Goal: Information Seeking & Learning: Learn about a topic

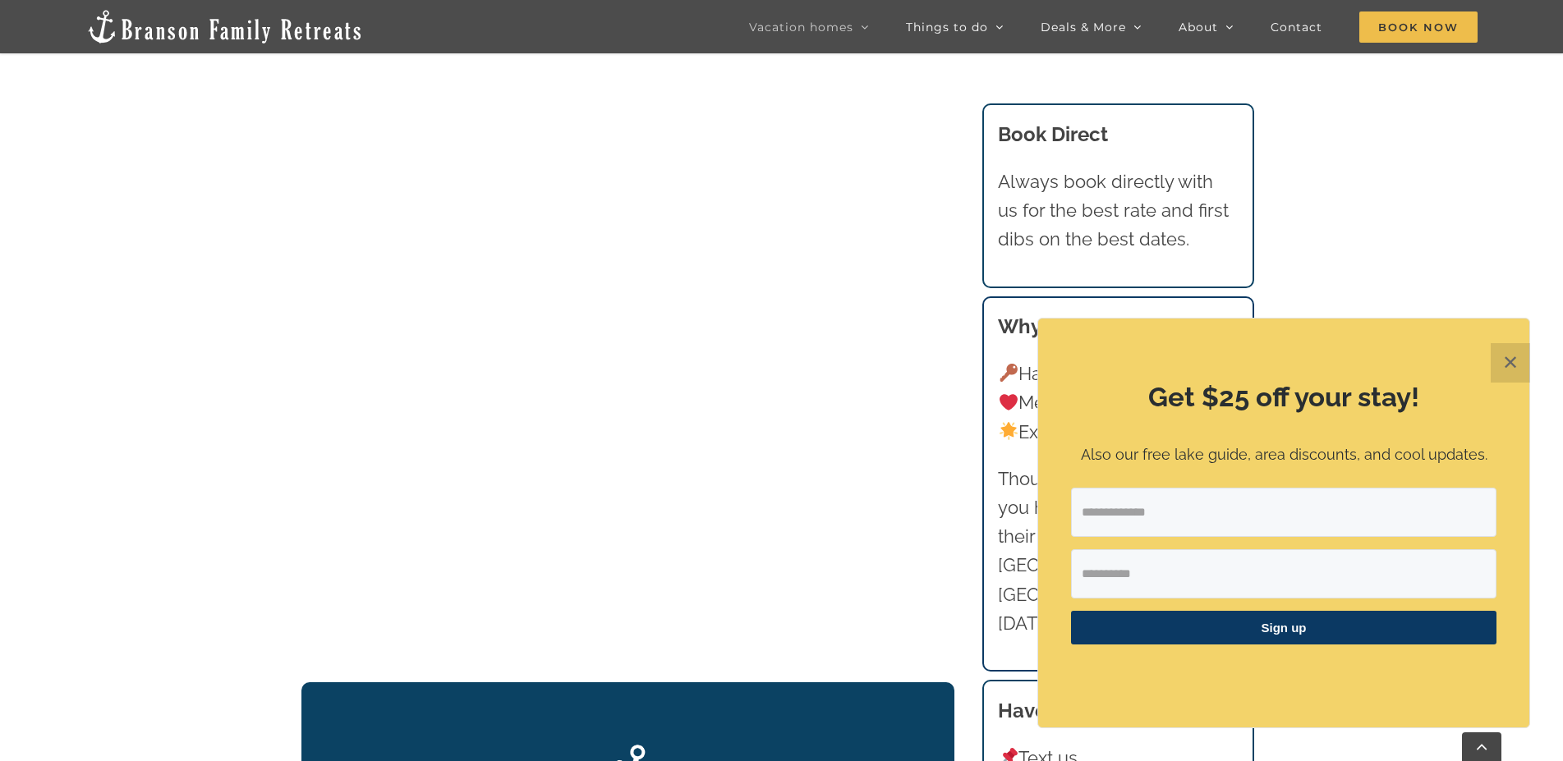
scroll to position [1927, 0]
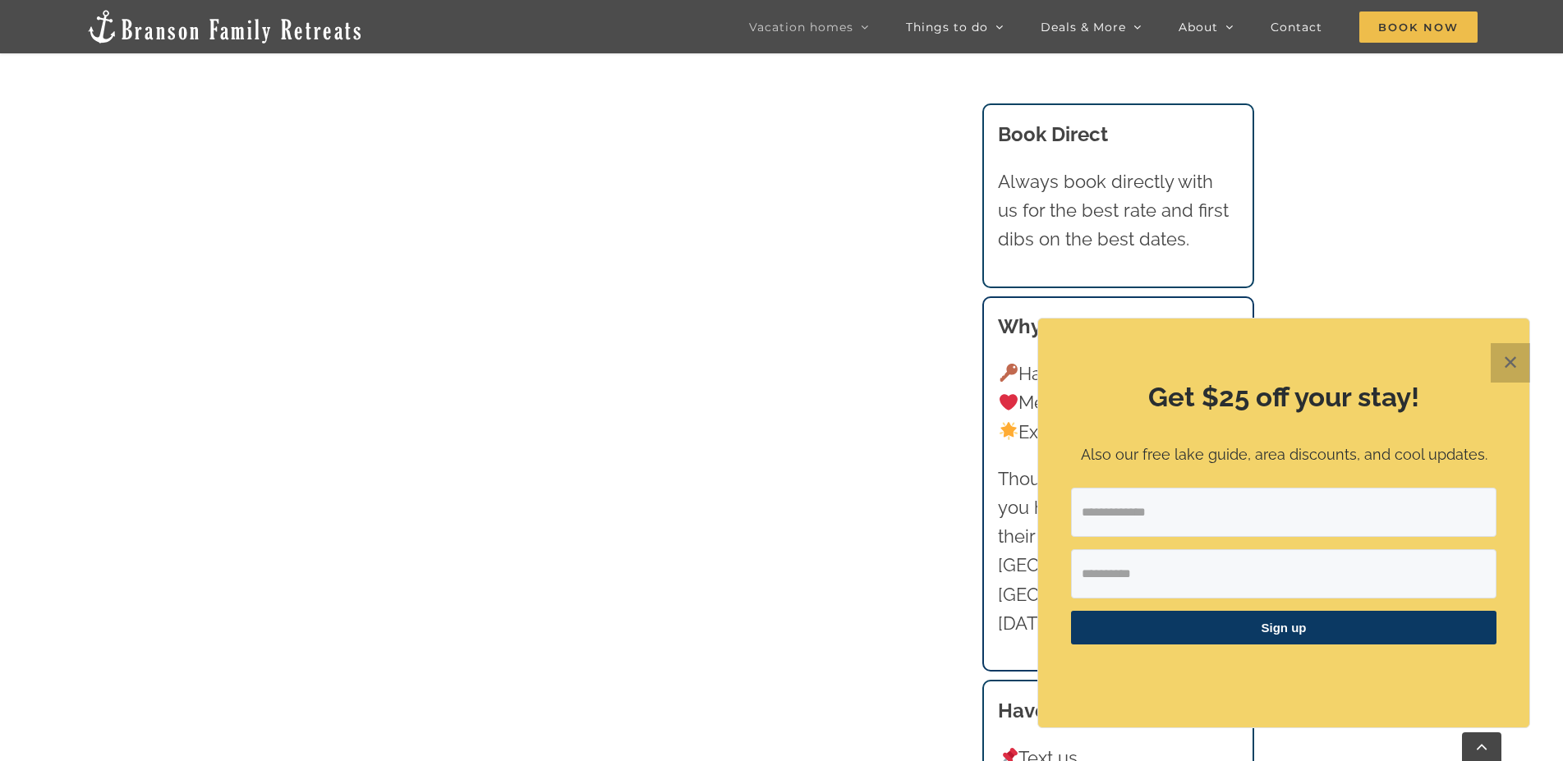
click at [1505, 361] on button "✕" at bounding box center [1510, 362] width 39 height 39
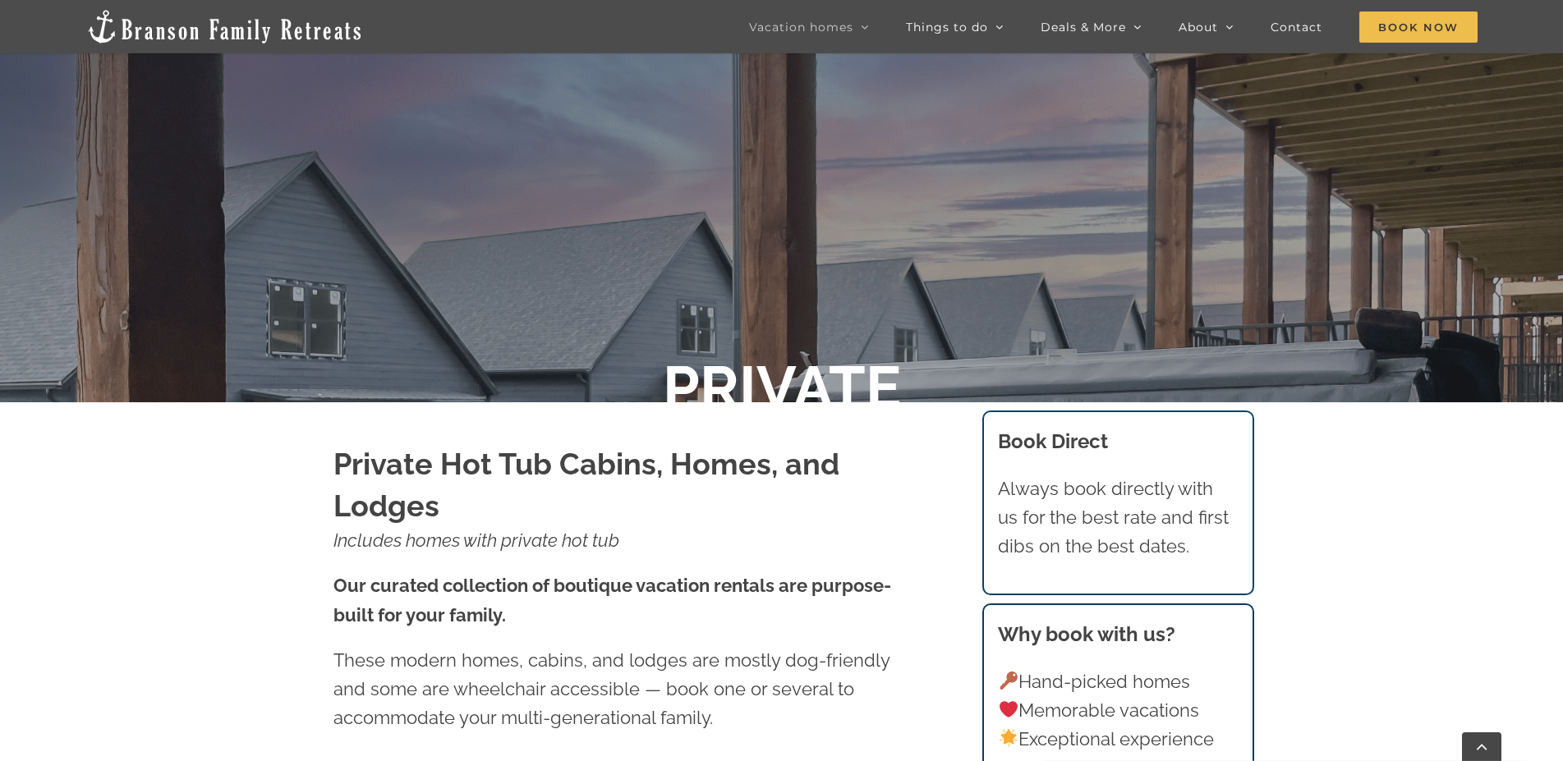
scroll to position [335, 0]
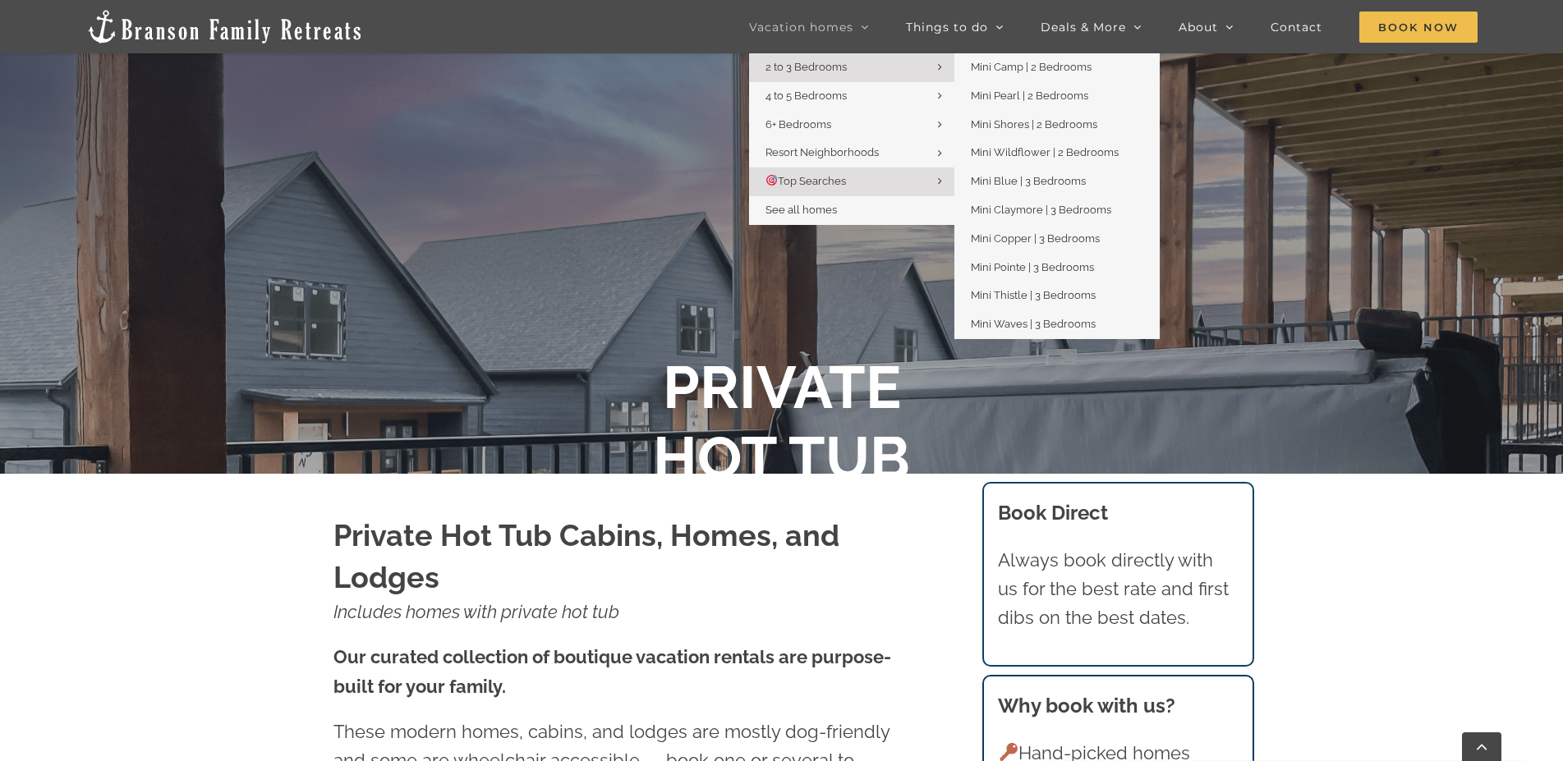
click at [932, 64] on link "2 to 3 Bedrooms" at bounding box center [851, 67] width 205 height 29
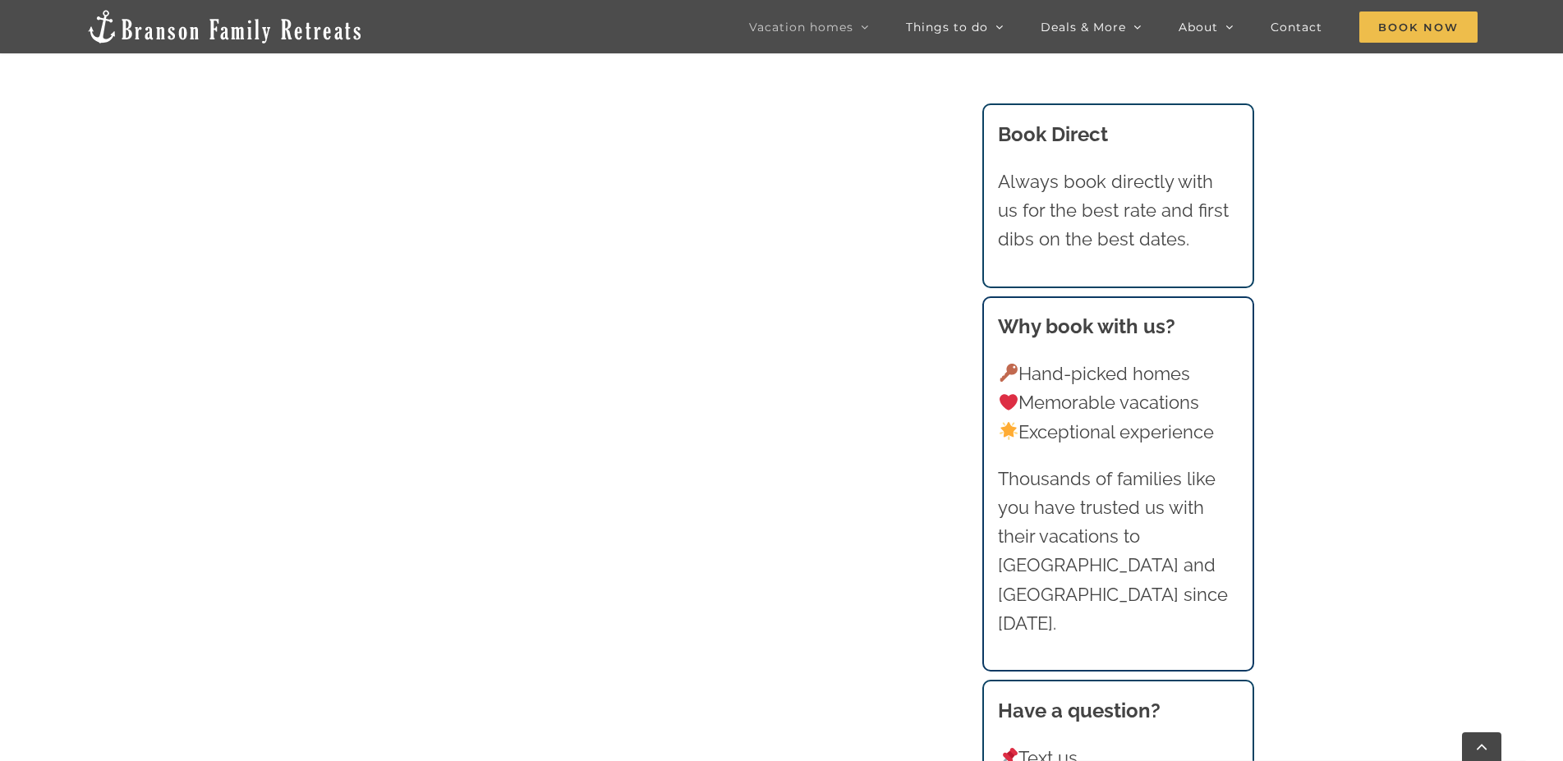
scroll to position [1676, 0]
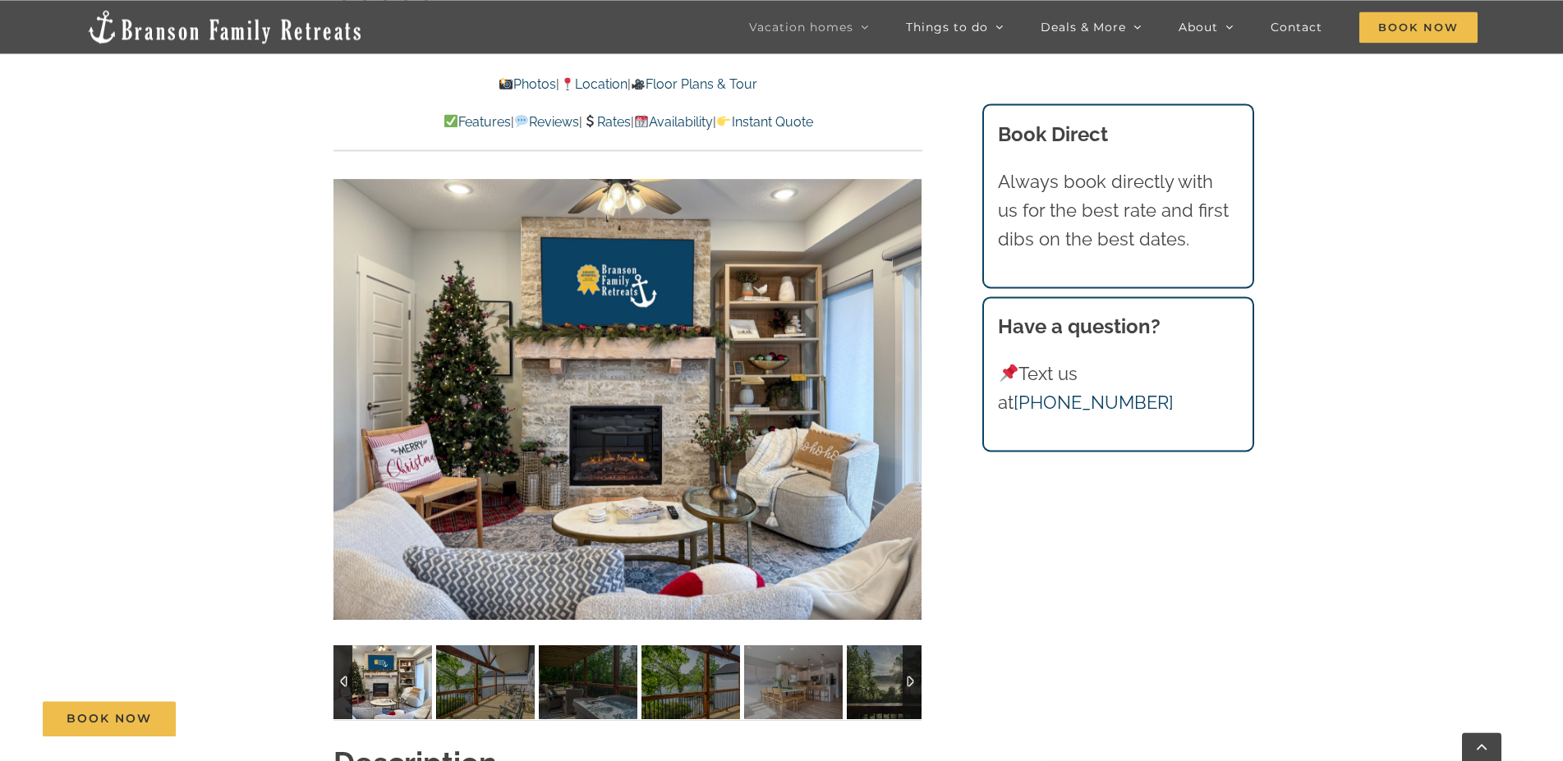
scroll to position [1257, 0]
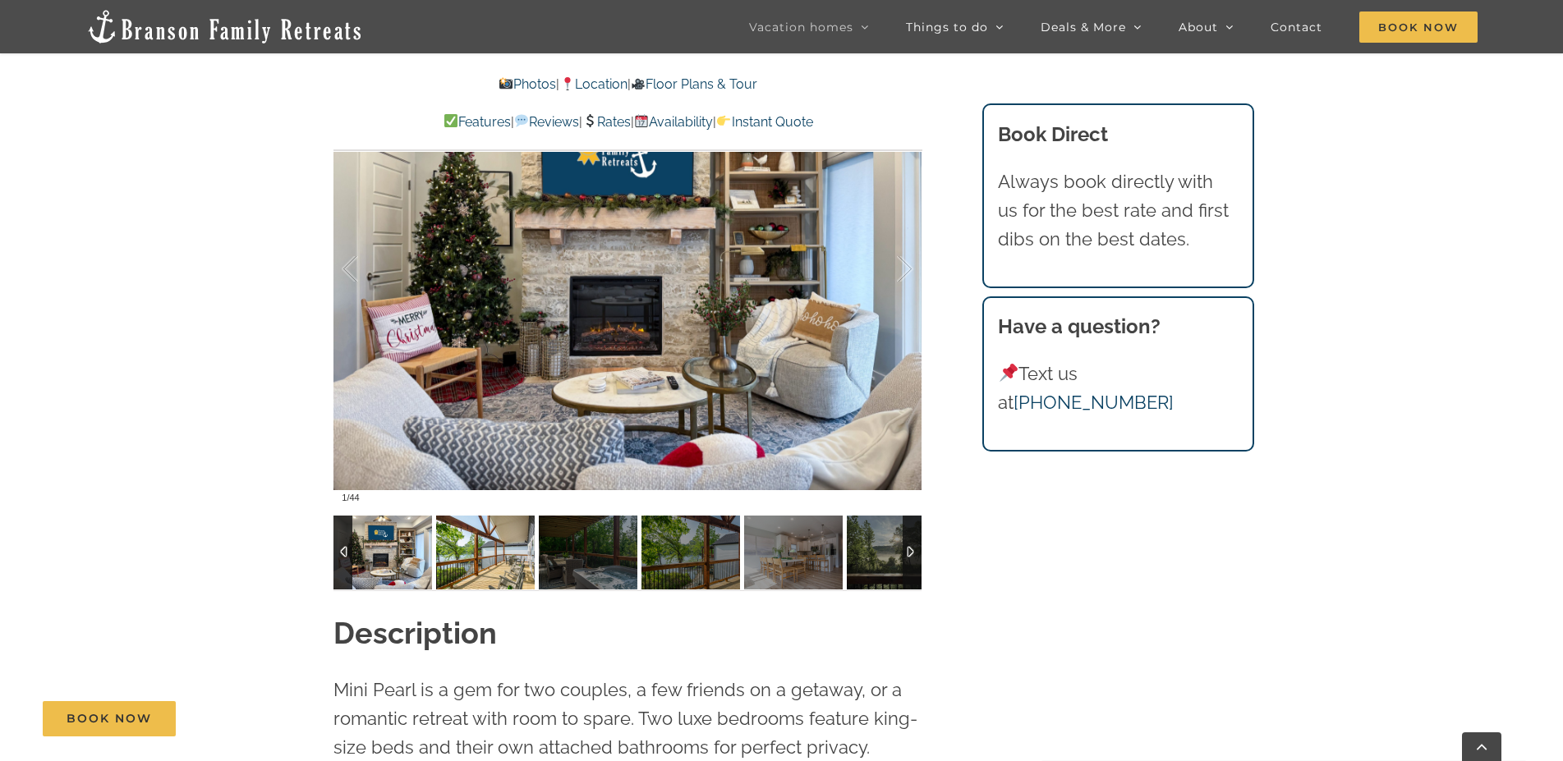
click at [491, 574] on img at bounding box center [485, 553] width 99 height 74
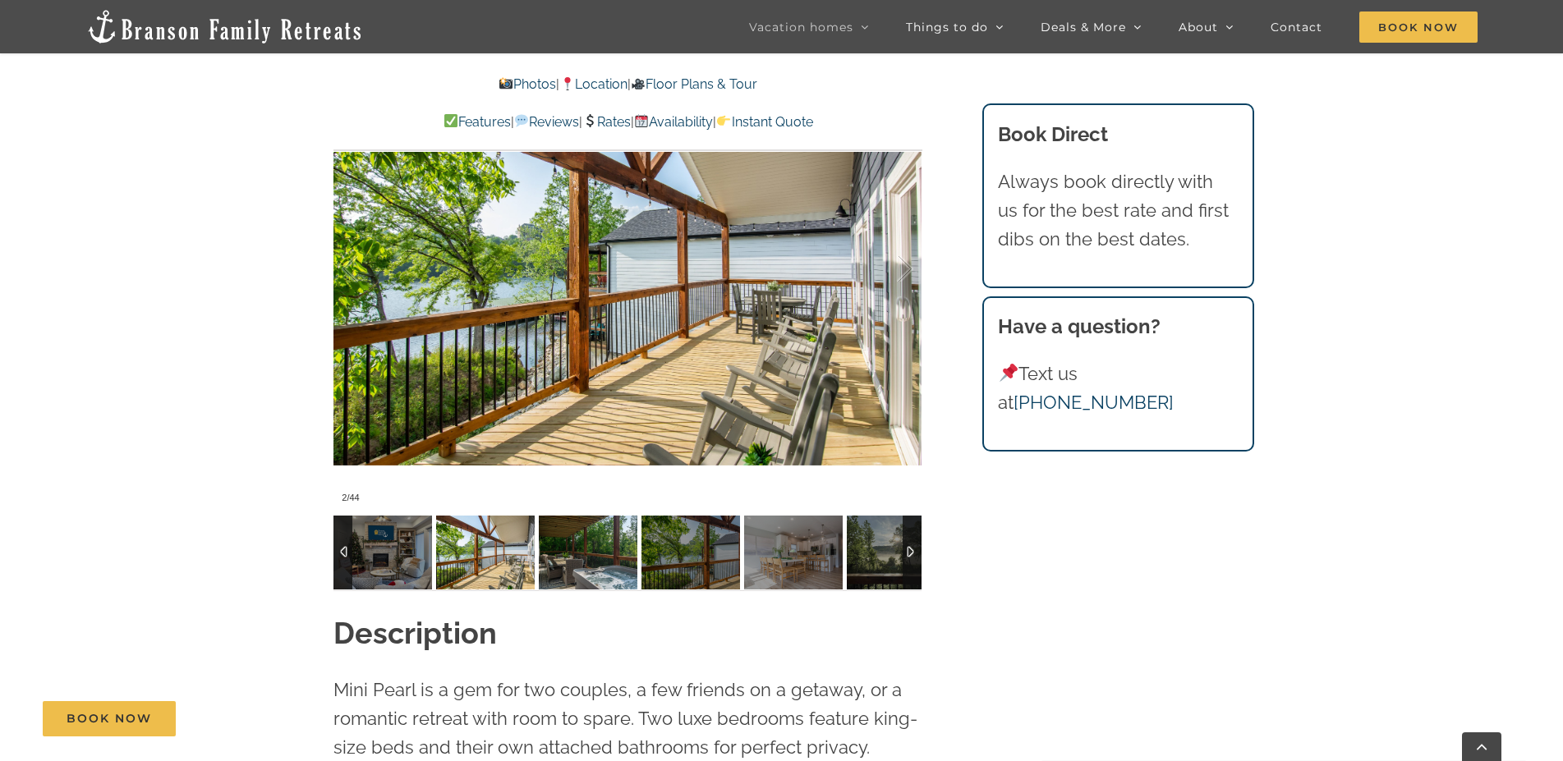
click at [575, 560] on img at bounding box center [588, 553] width 99 height 74
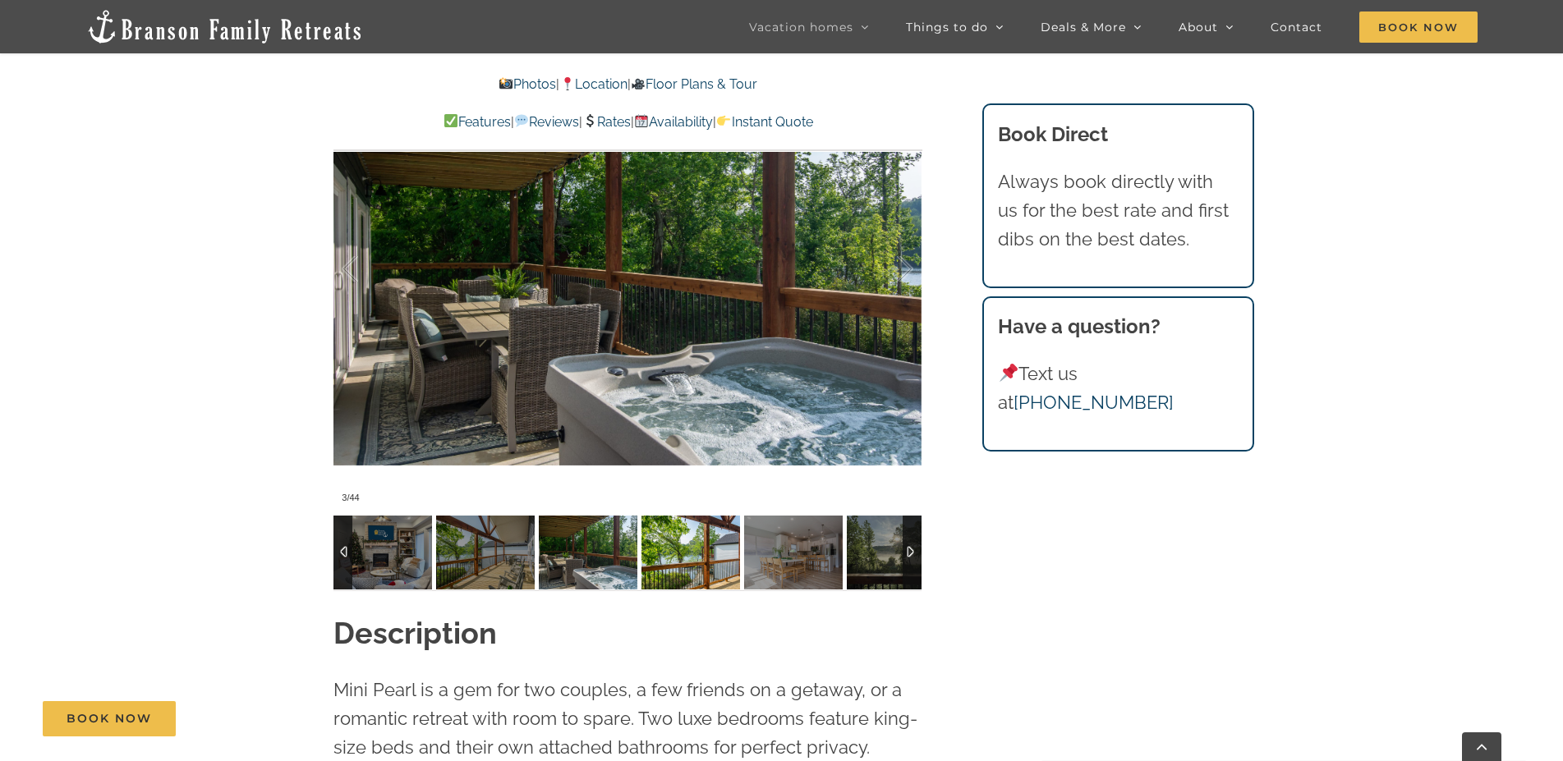
click at [669, 536] on img at bounding box center [690, 553] width 99 height 74
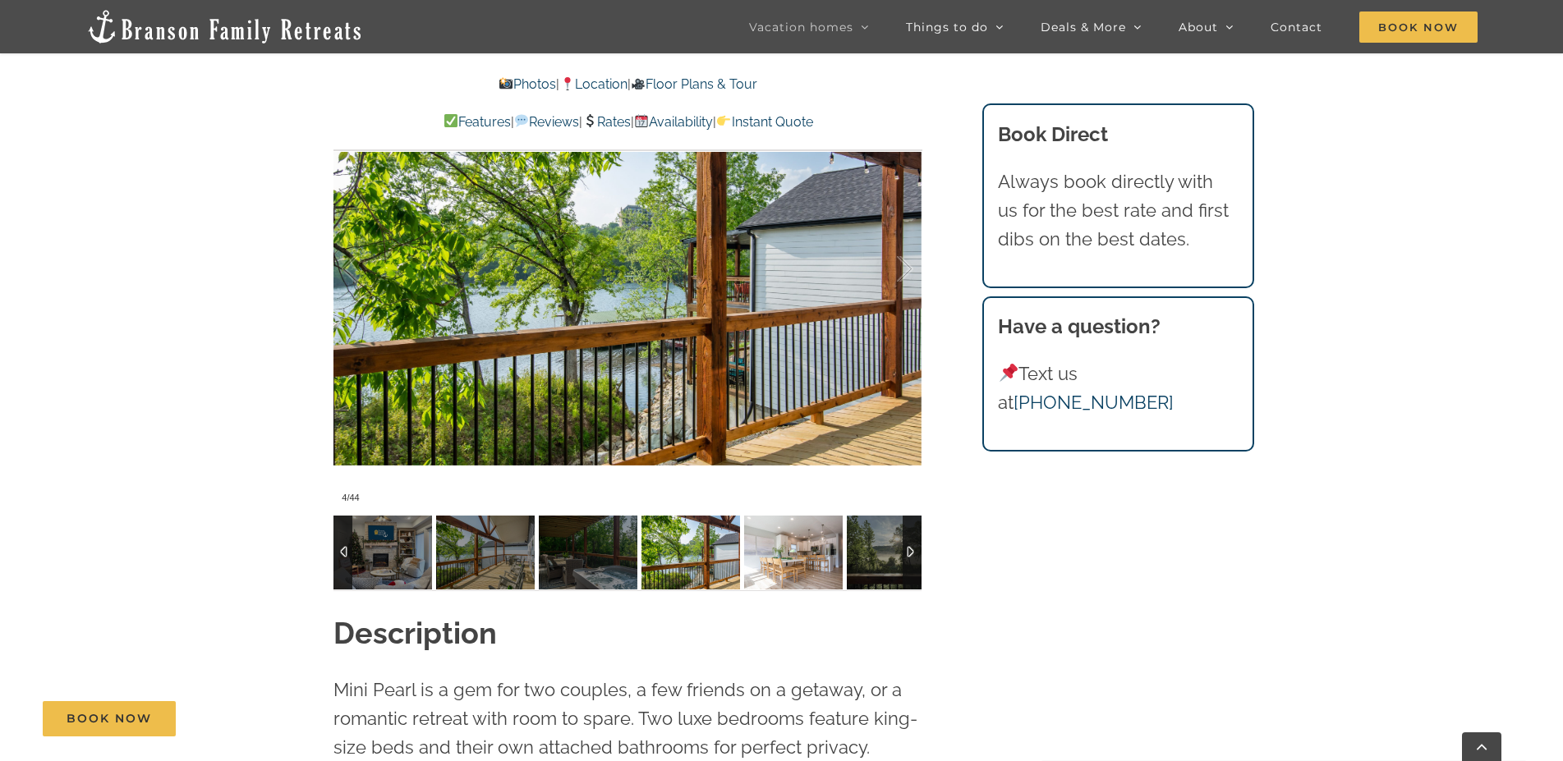
click at [794, 533] on img at bounding box center [793, 553] width 99 height 74
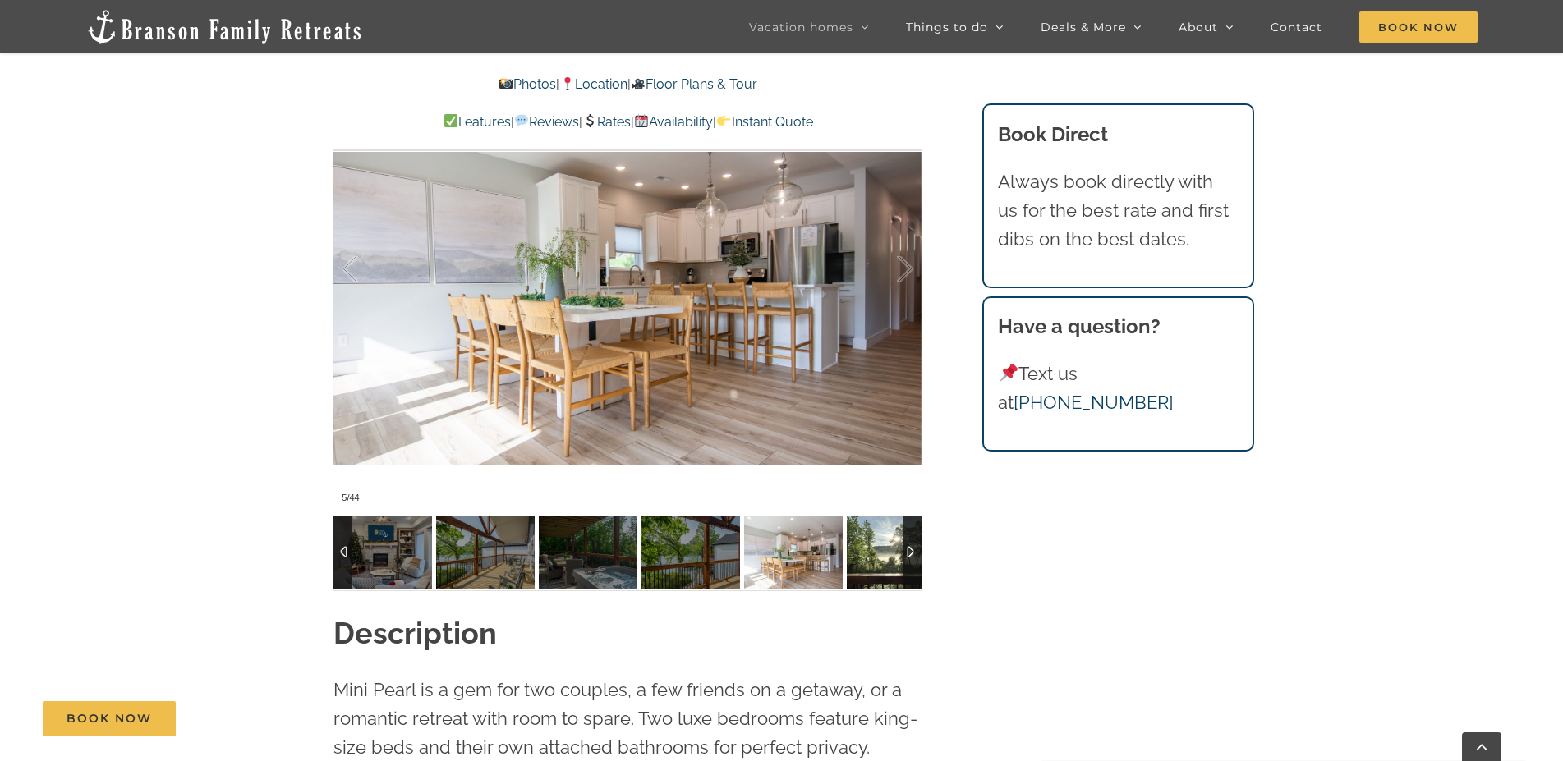
click at [882, 531] on img at bounding box center [896, 553] width 99 height 74
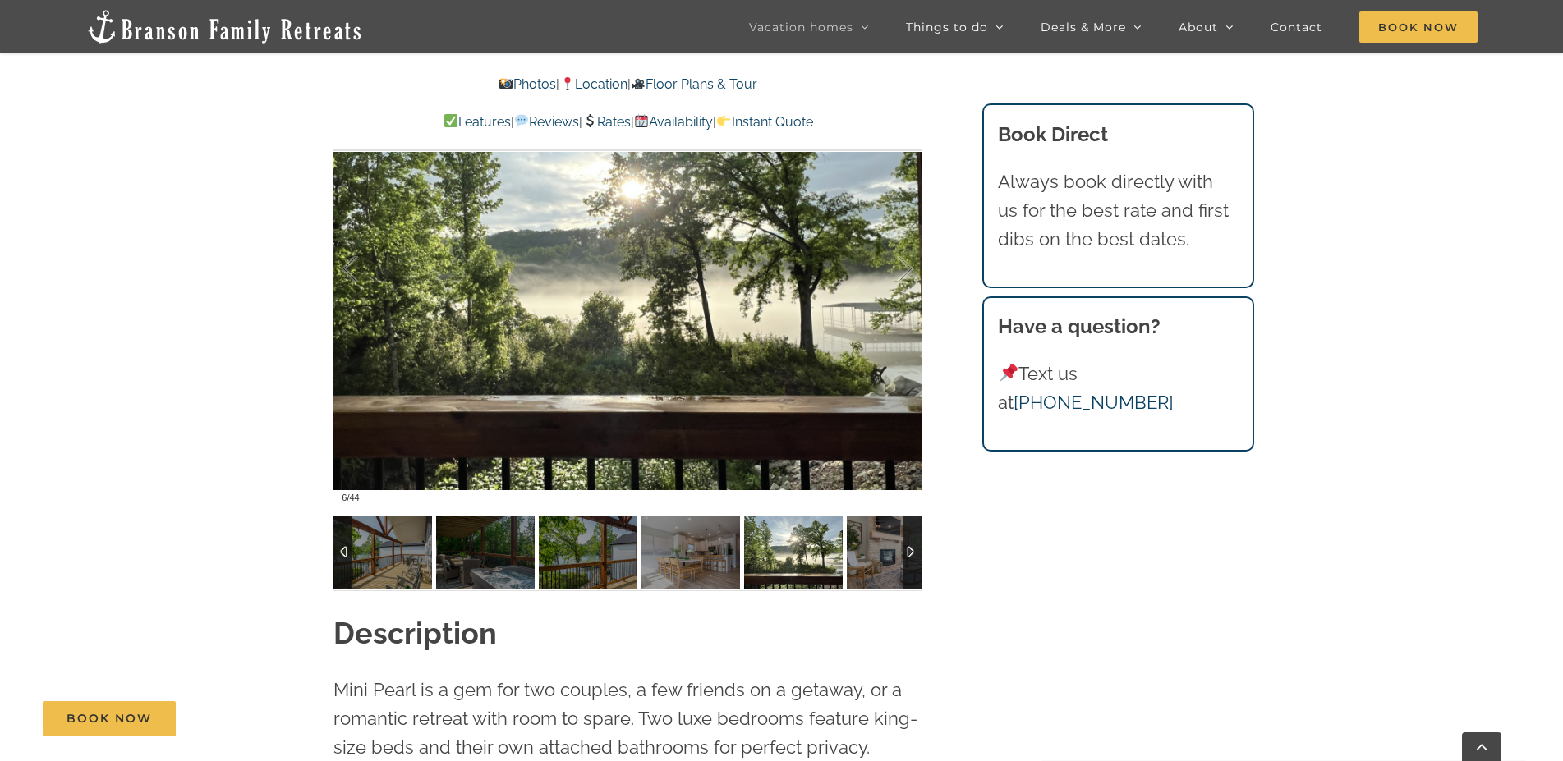
click at [906, 545] on div at bounding box center [912, 553] width 19 height 74
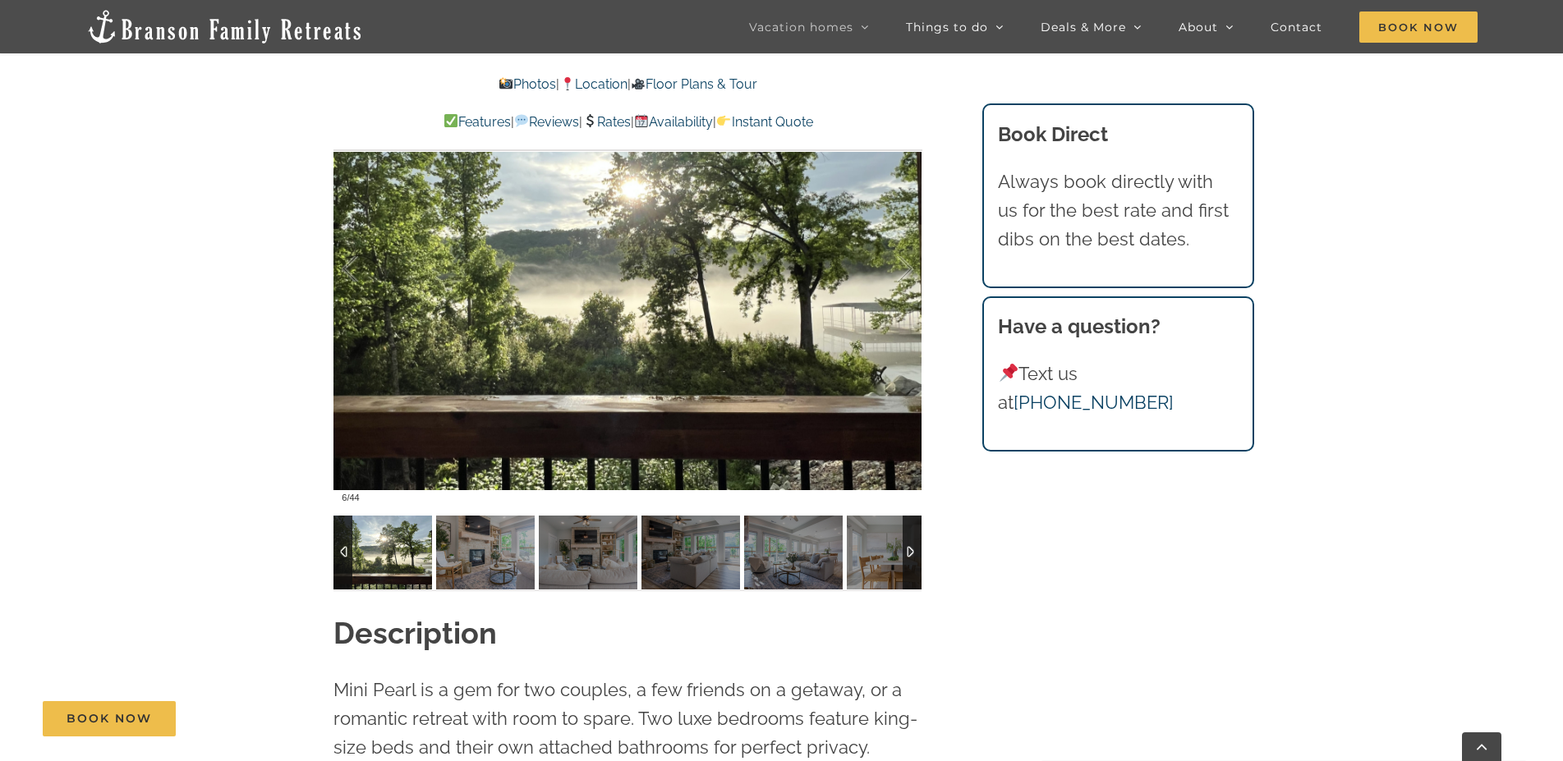
click at [425, 556] on img at bounding box center [382, 553] width 99 height 74
click at [470, 556] on img at bounding box center [485, 553] width 99 height 74
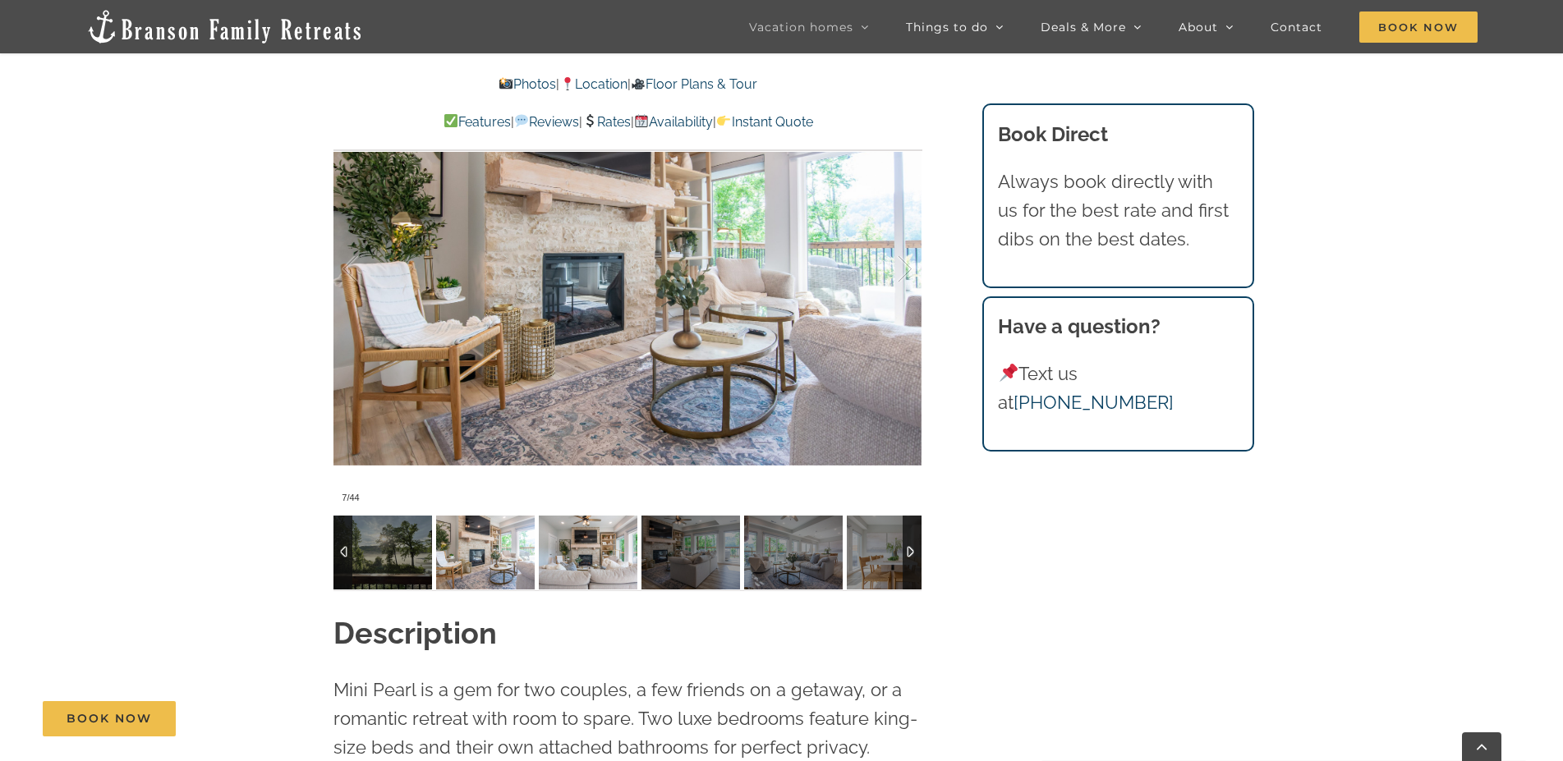
click at [581, 553] on img at bounding box center [588, 553] width 99 height 74
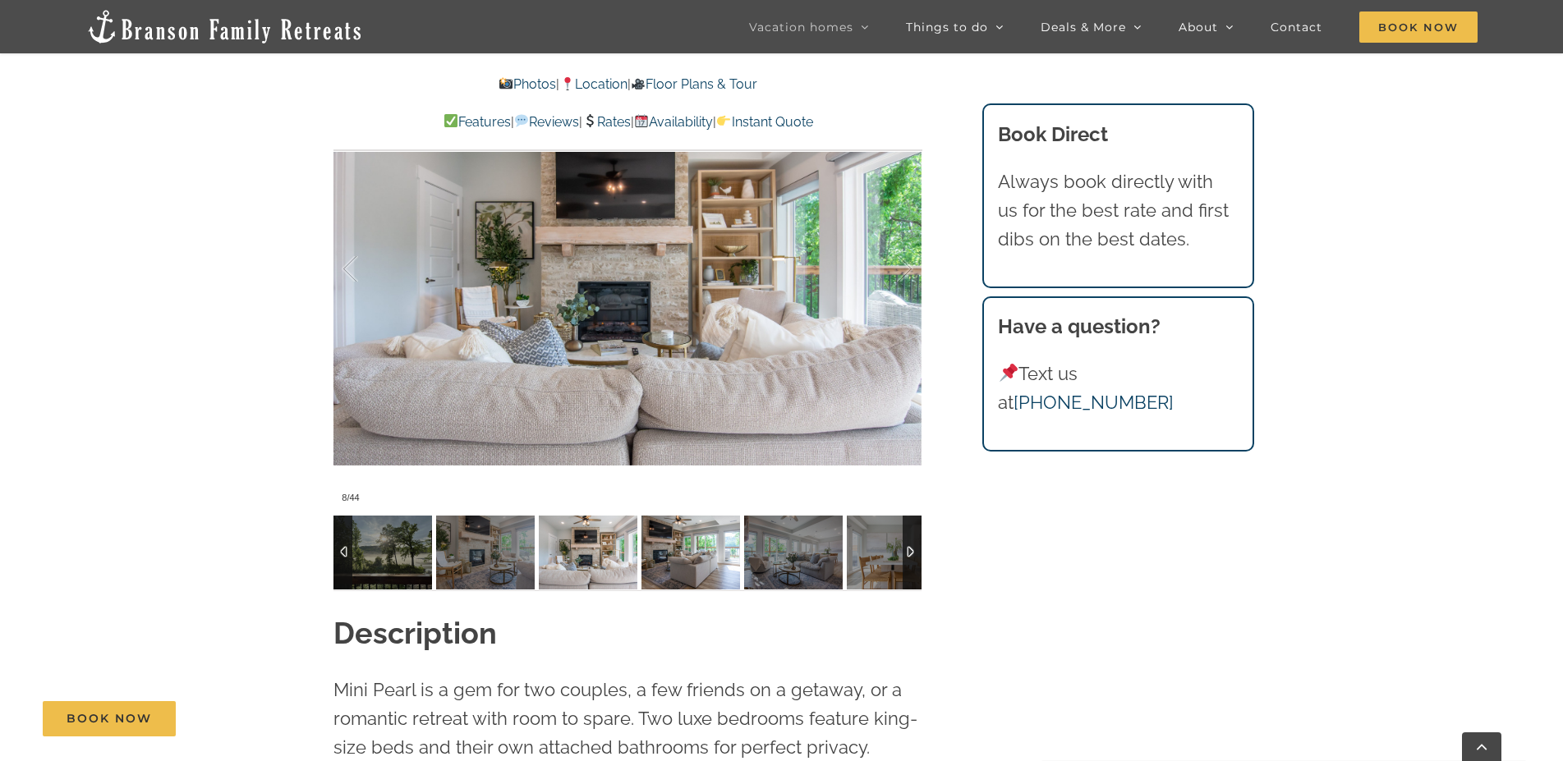
click at [678, 554] on img at bounding box center [690, 553] width 99 height 74
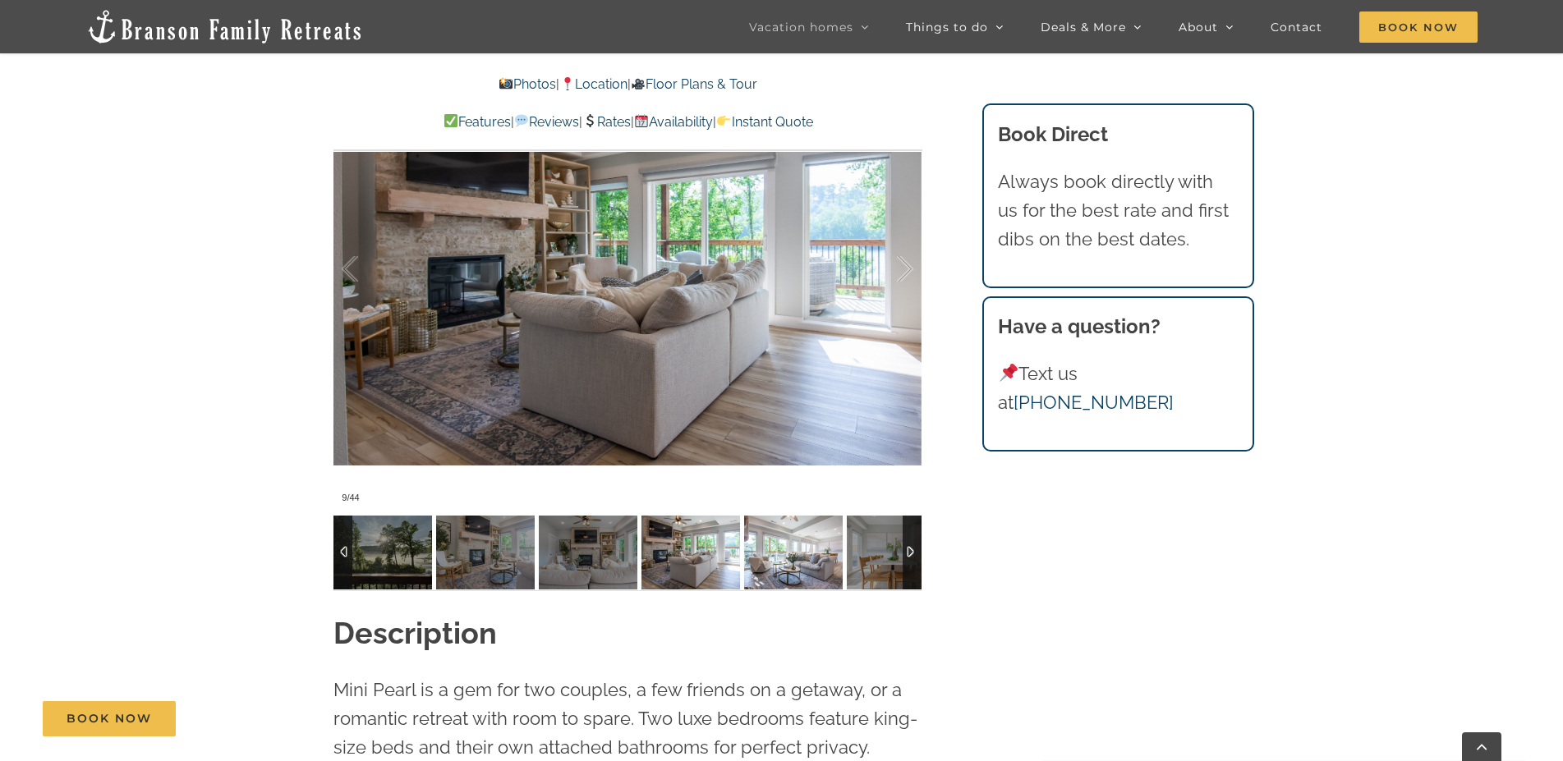
click at [781, 541] on img at bounding box center [793, 553] width 99 height 74
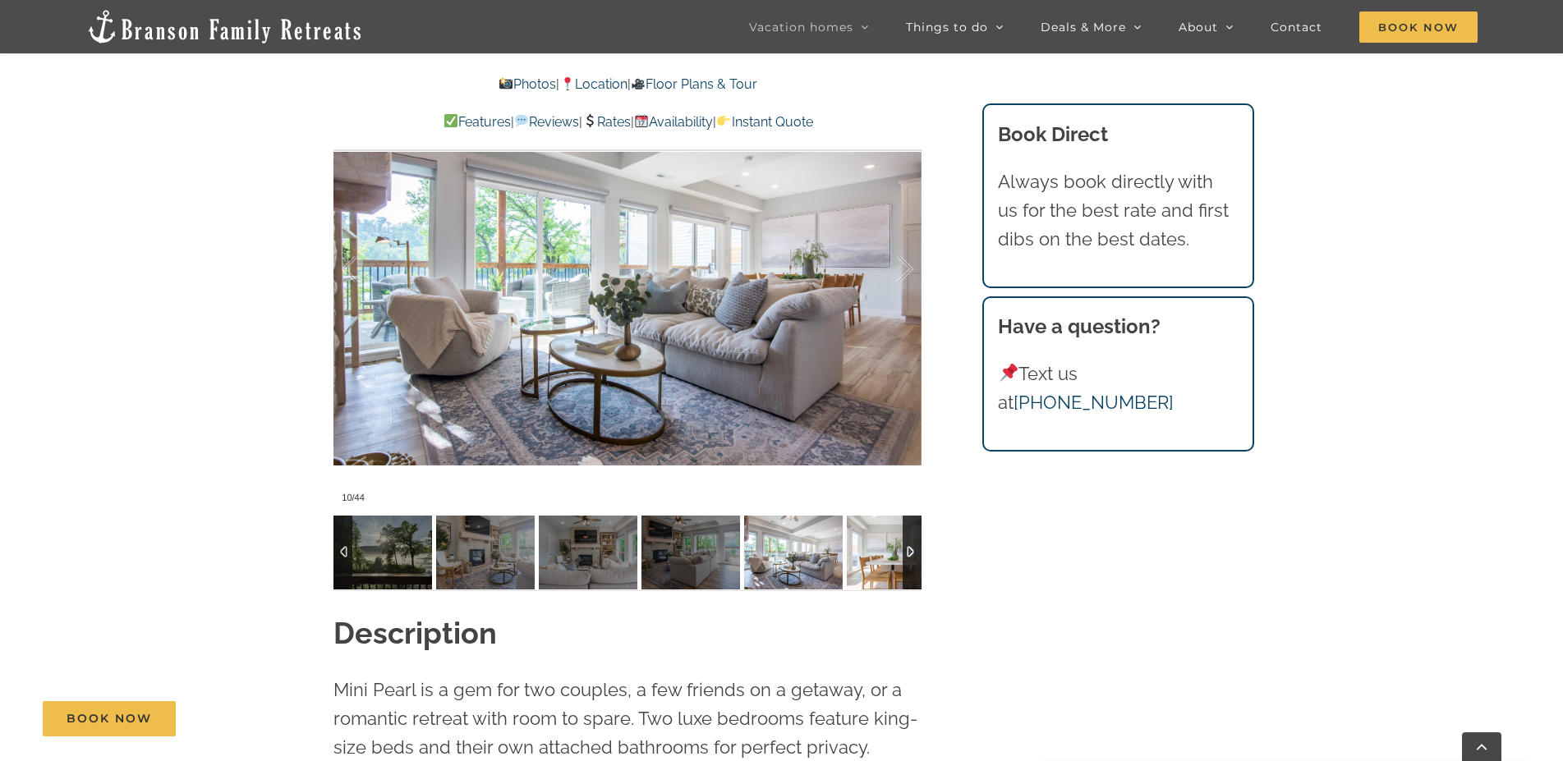
click at [867, 537] on img at bounding box center [896, 553] width 99 height 74
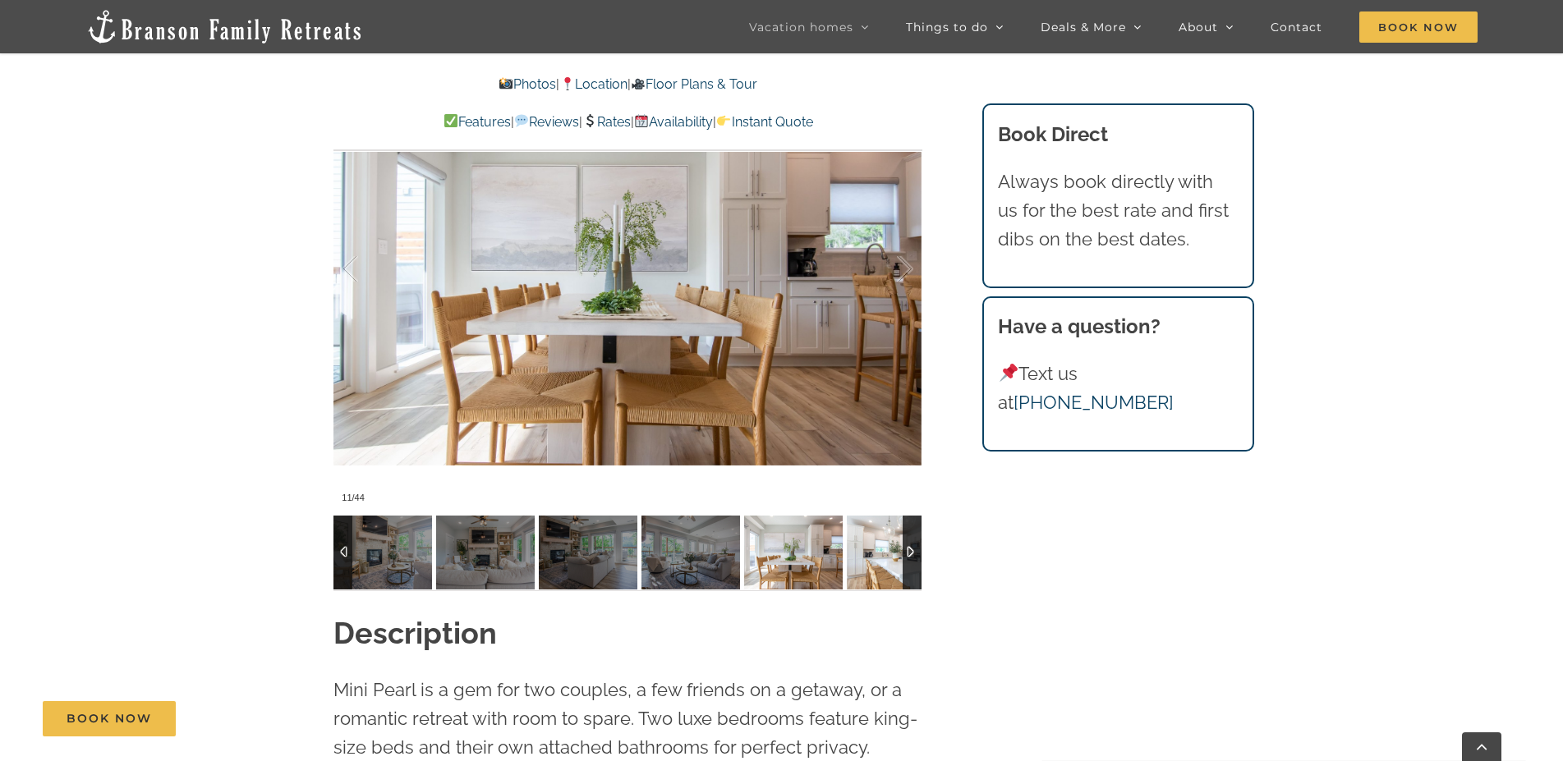
click at [881, 549] on img at bounding box center [896, 553] width 99 height 74
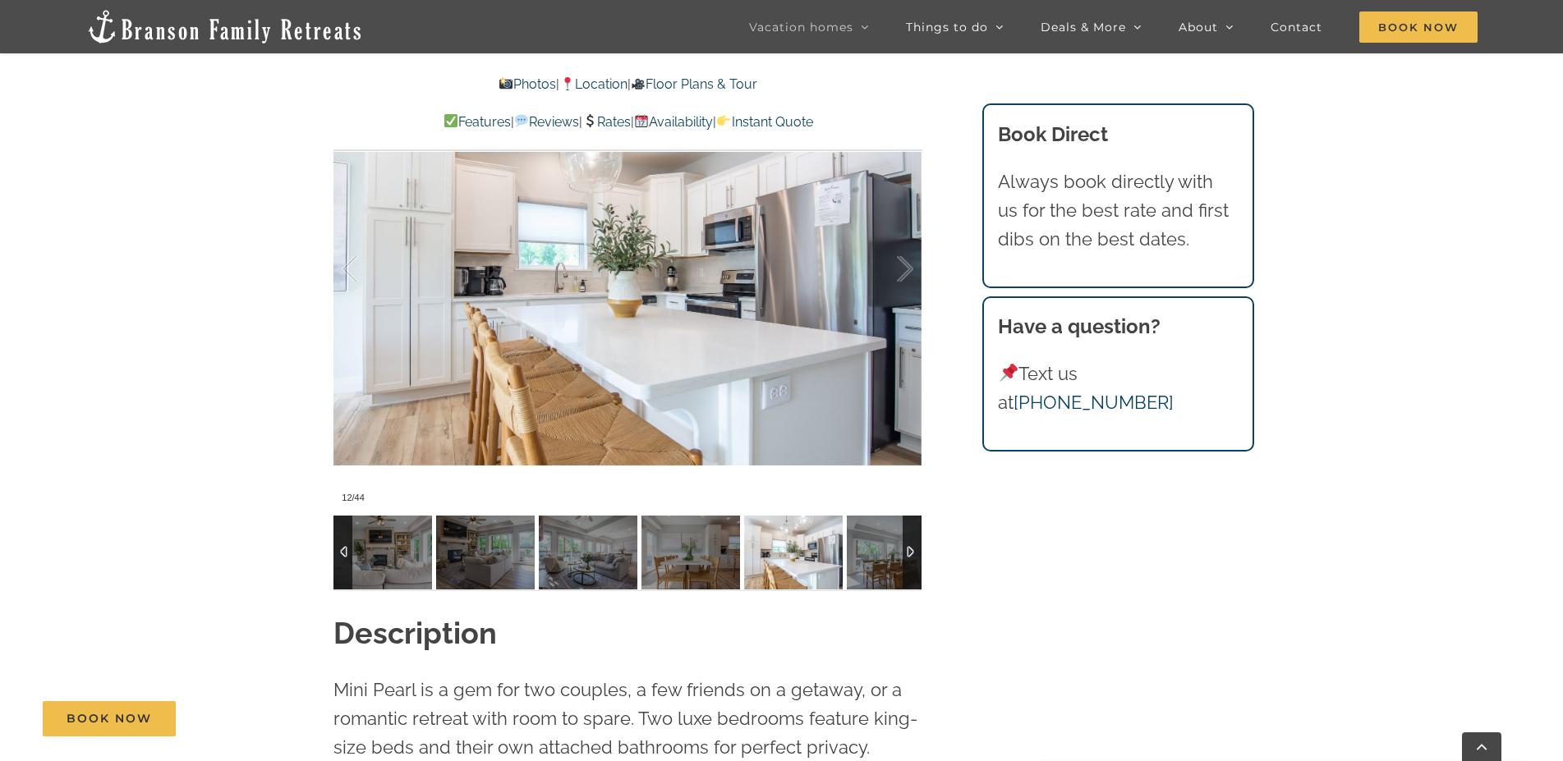
click at [881, 549] on img at bounding box center [896, 553] width 99 height 74
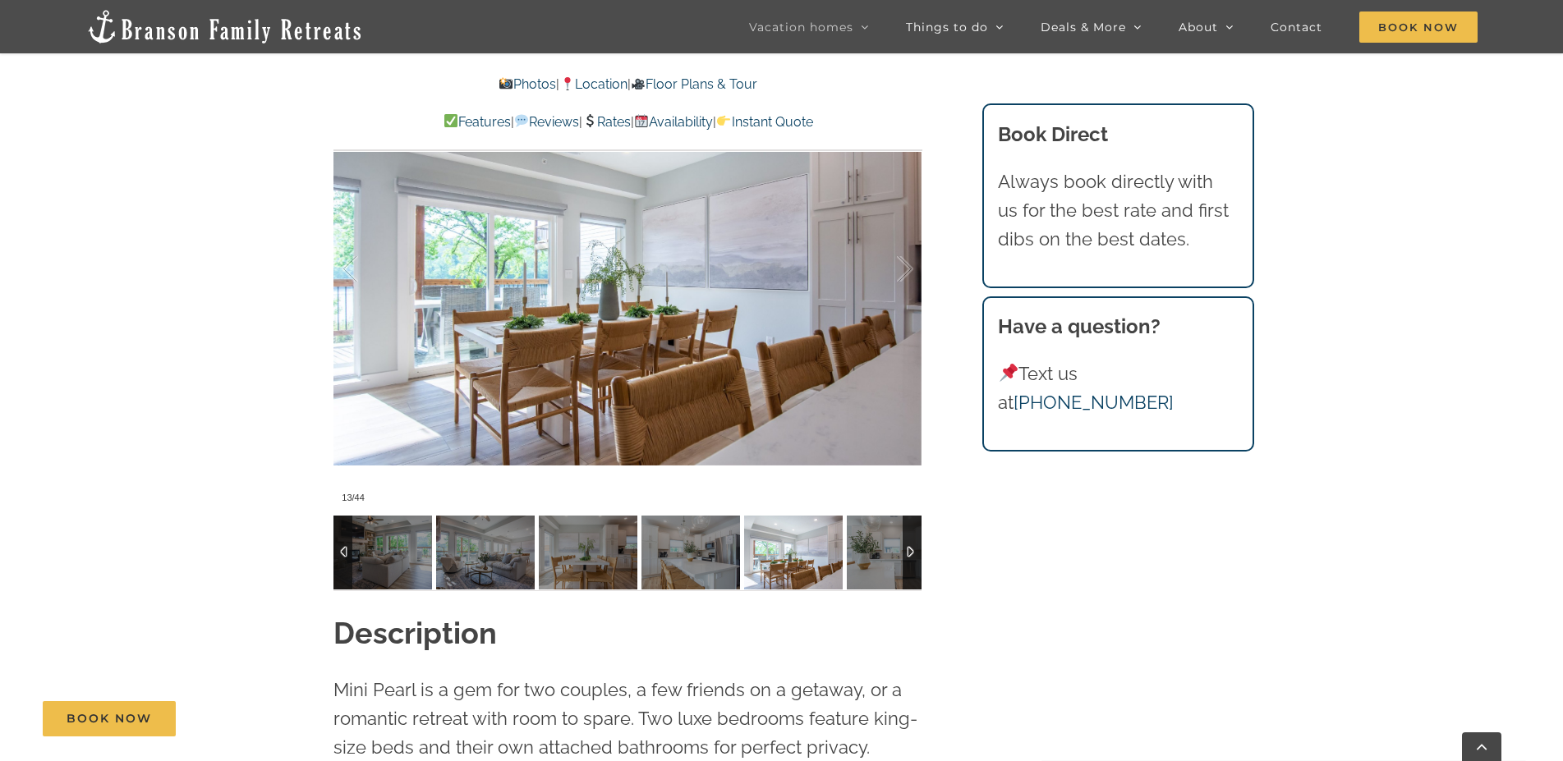
click at [881, 549] on img at bounding box center [896, 553] width 99 height 74
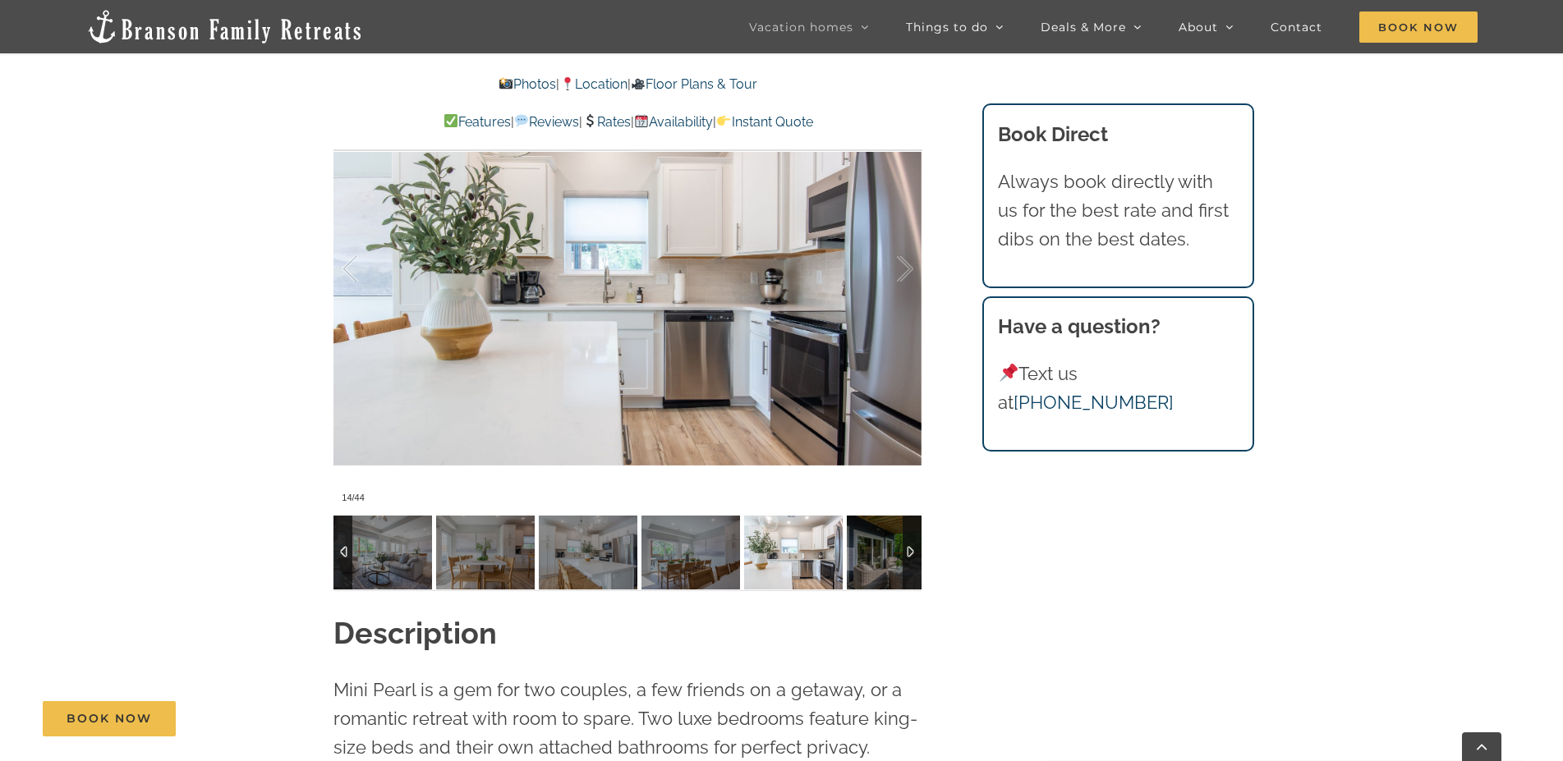
click at [881, 549] on img at bounding box center [896, 553] width 99 height 74
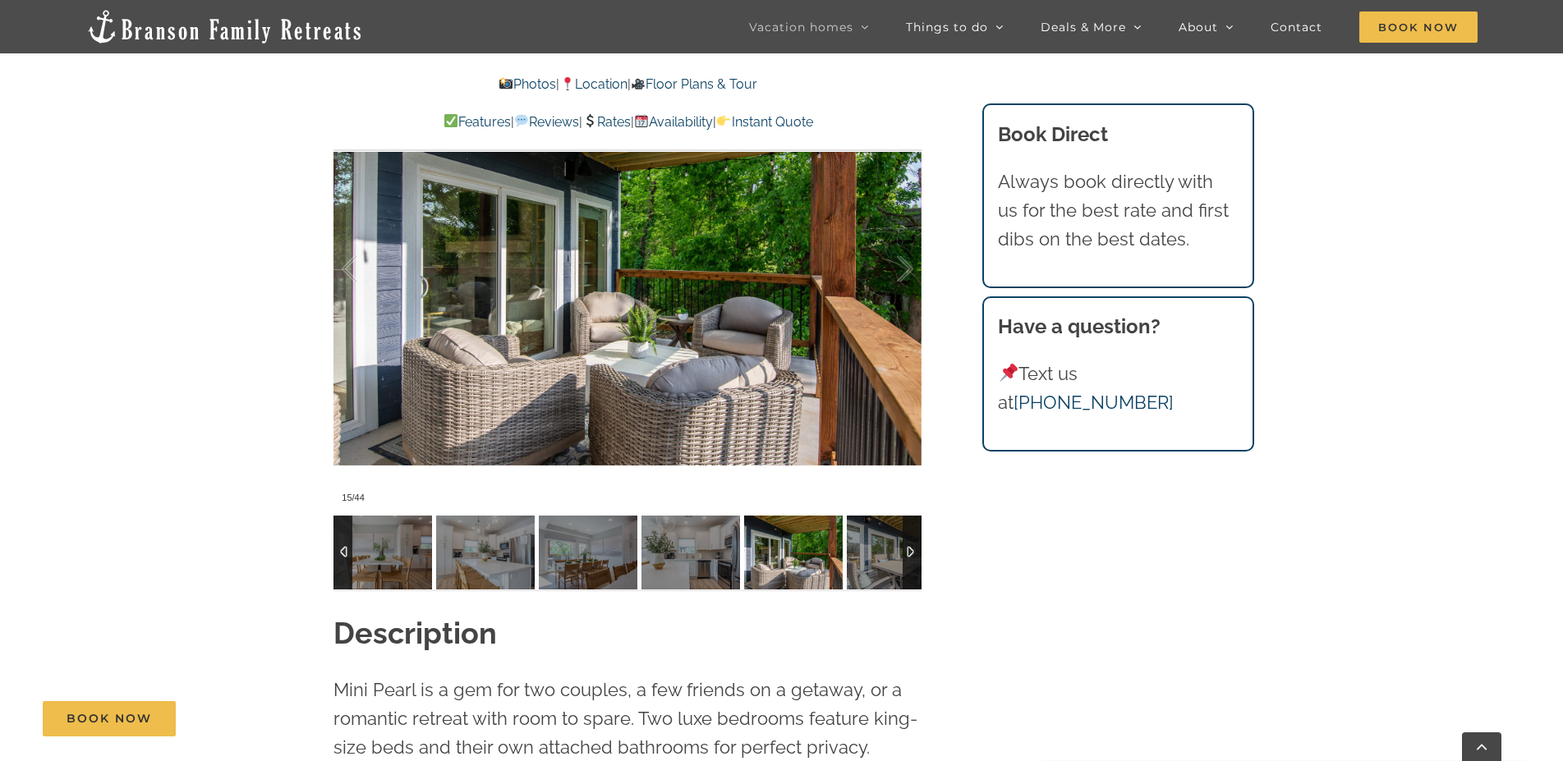
click at [881, 549] on img at bounding box center [896, 553] width 99 height 74
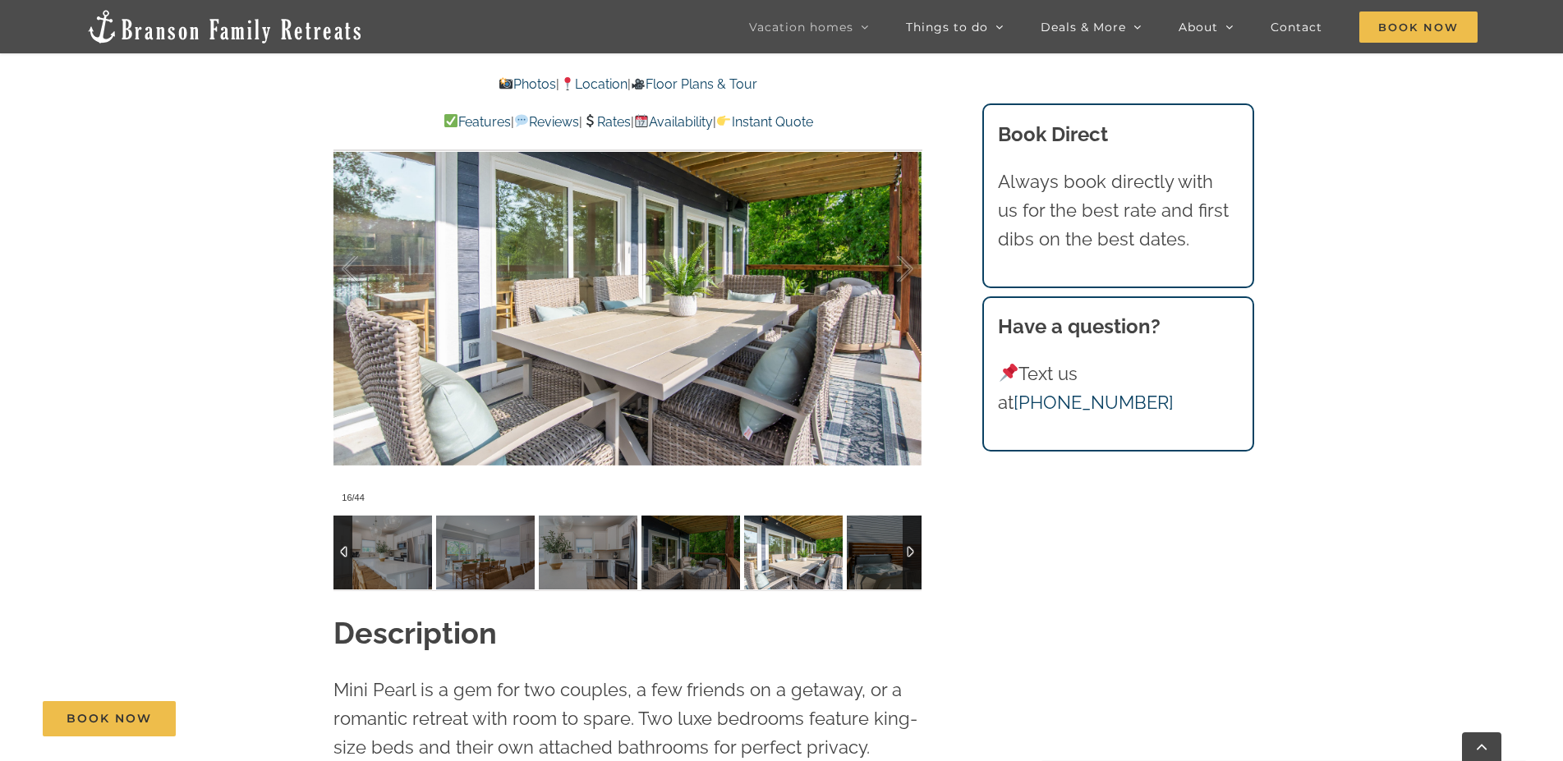
click at [881, 549] on img at bounding box center [896, 553] width 99 height 74
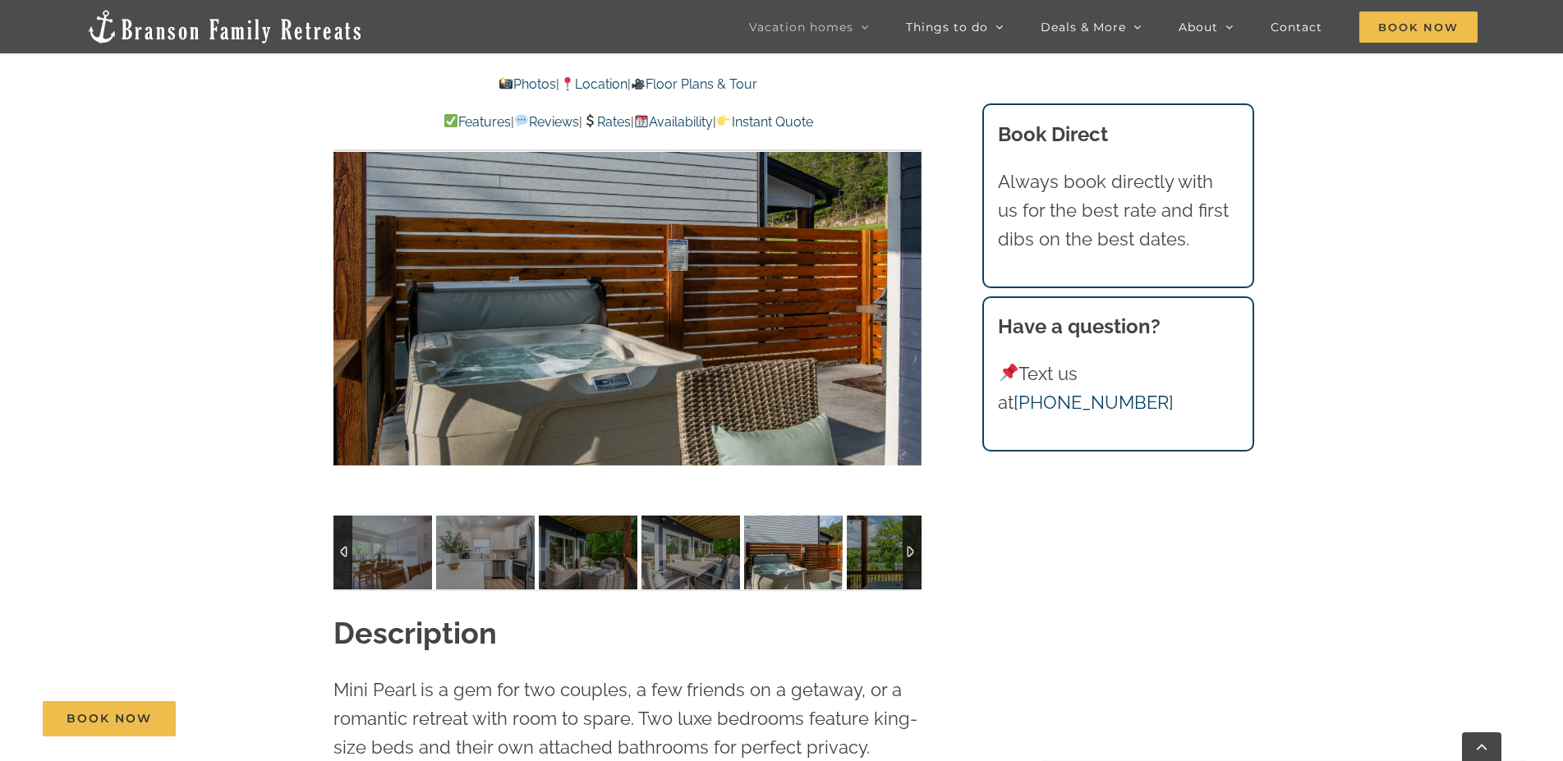
click at [881, 549] on img at bounding box center [896, 553] width 99 height 74
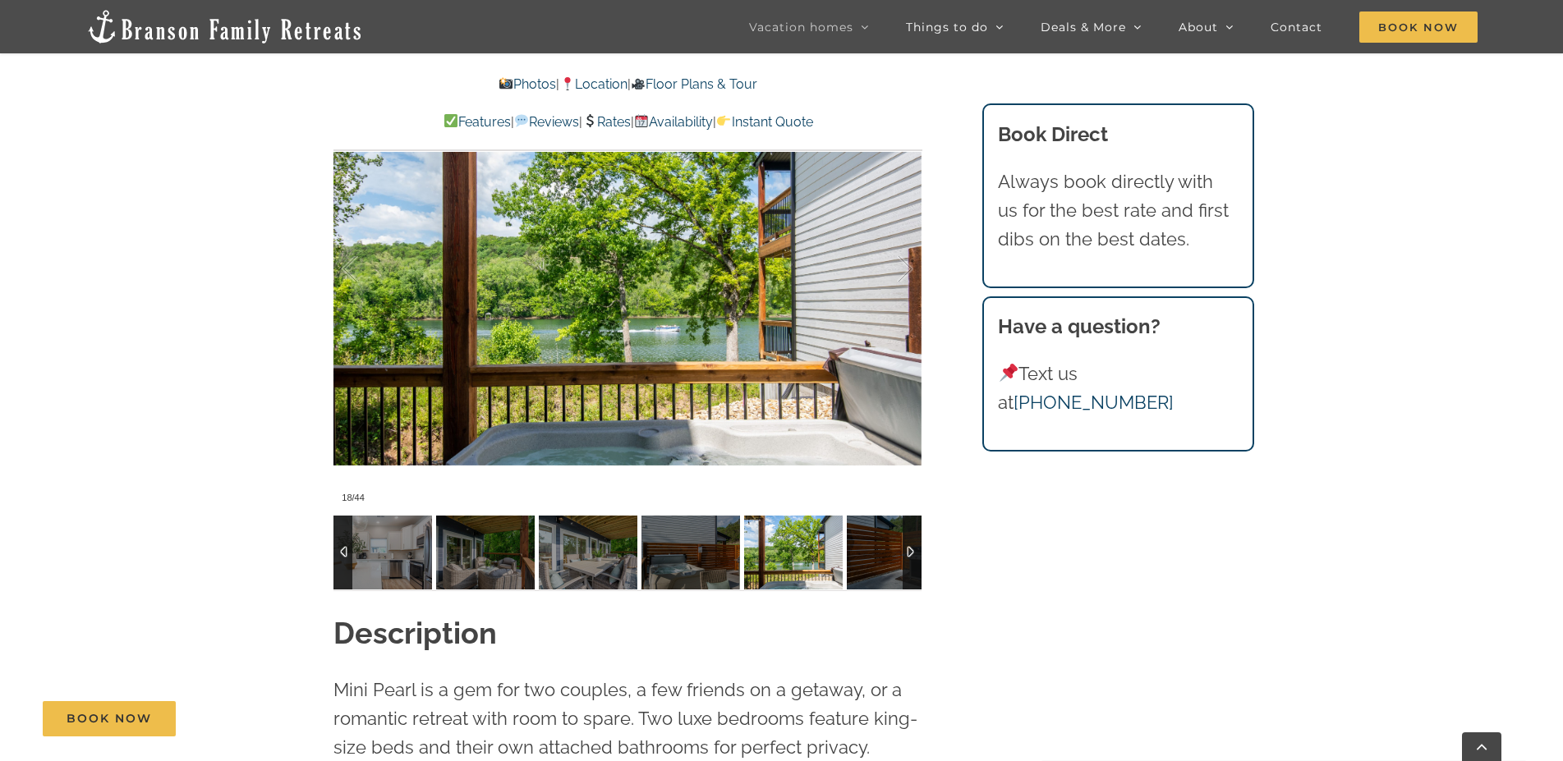
click at [881, 549] on img at bounding box center [896, 553] width 99 height 74
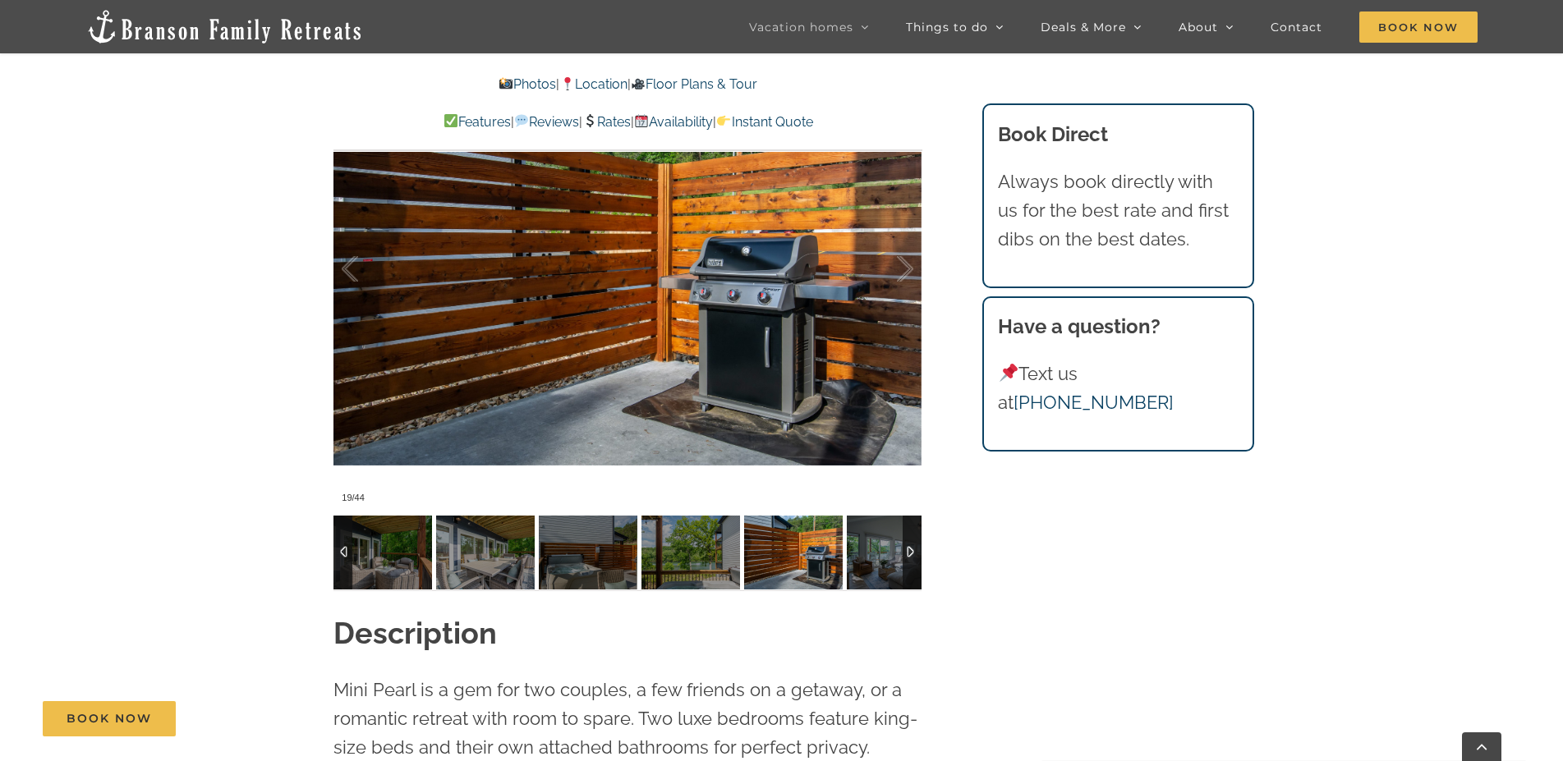
click at [881, 549] on img at bounding box center [896, 553] width 99 height 74
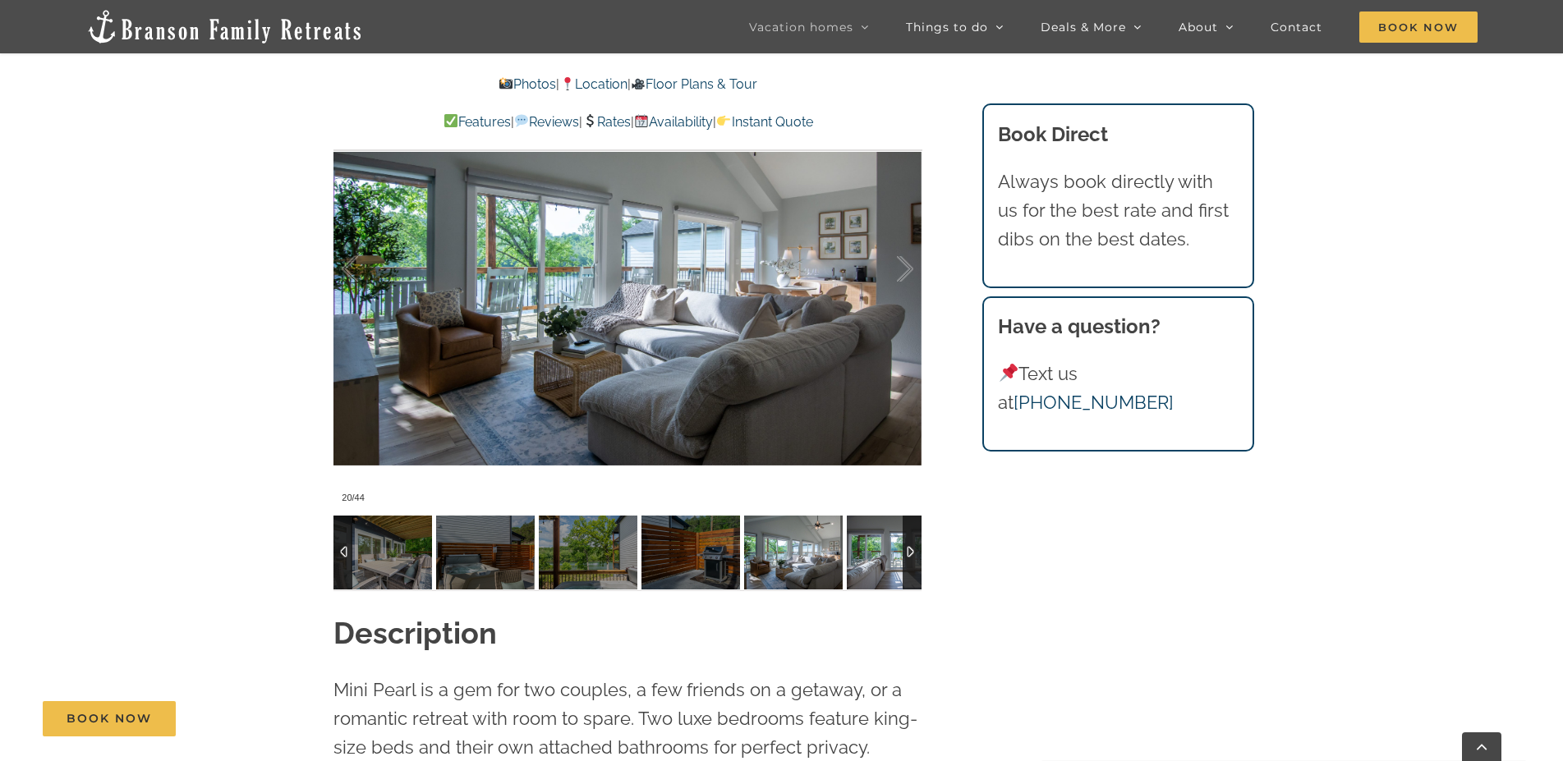
click at [880, 549] on img at bounding box center [896, 553] width 99 height 74
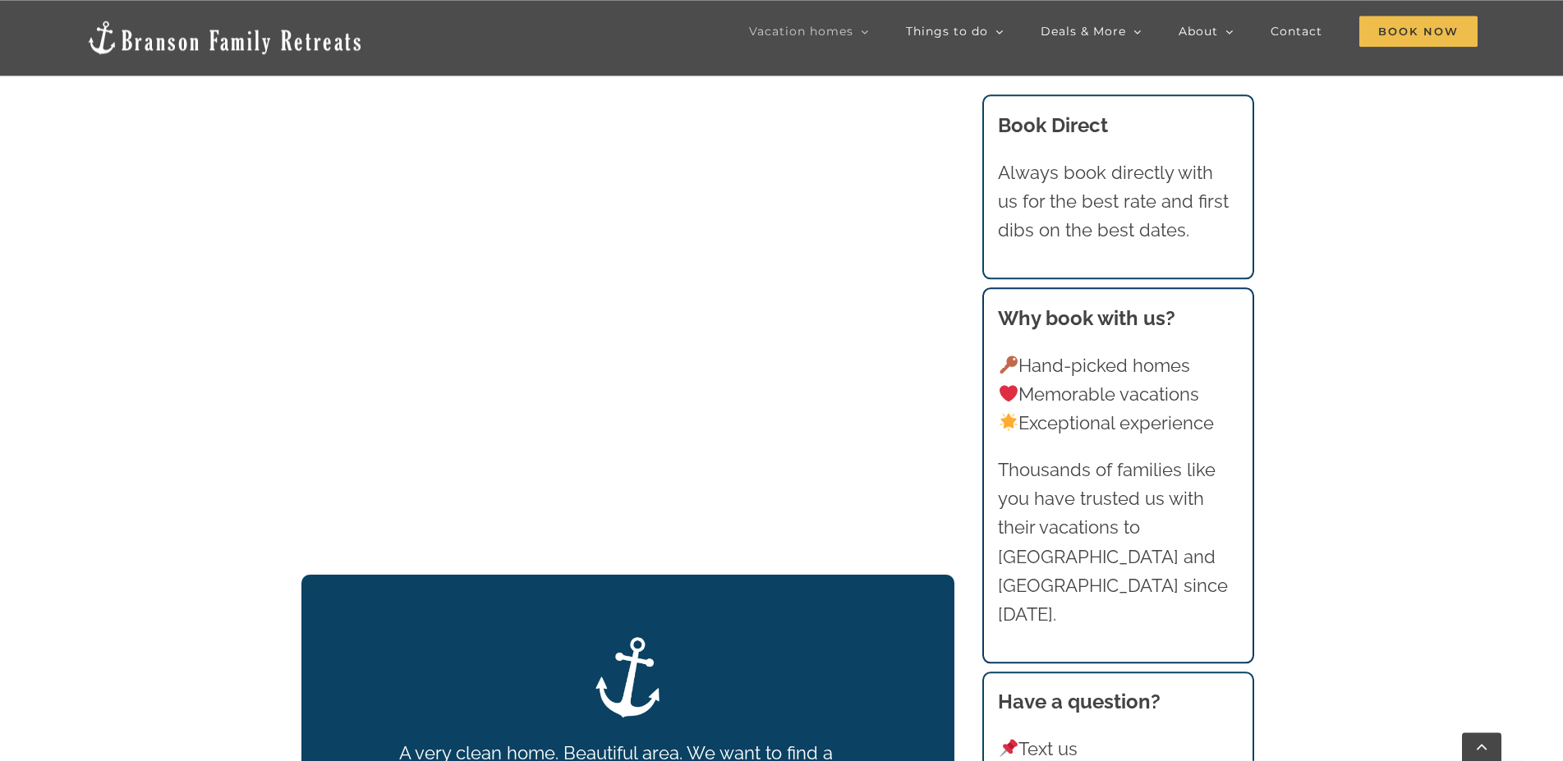
scroll to position [2262, 0]
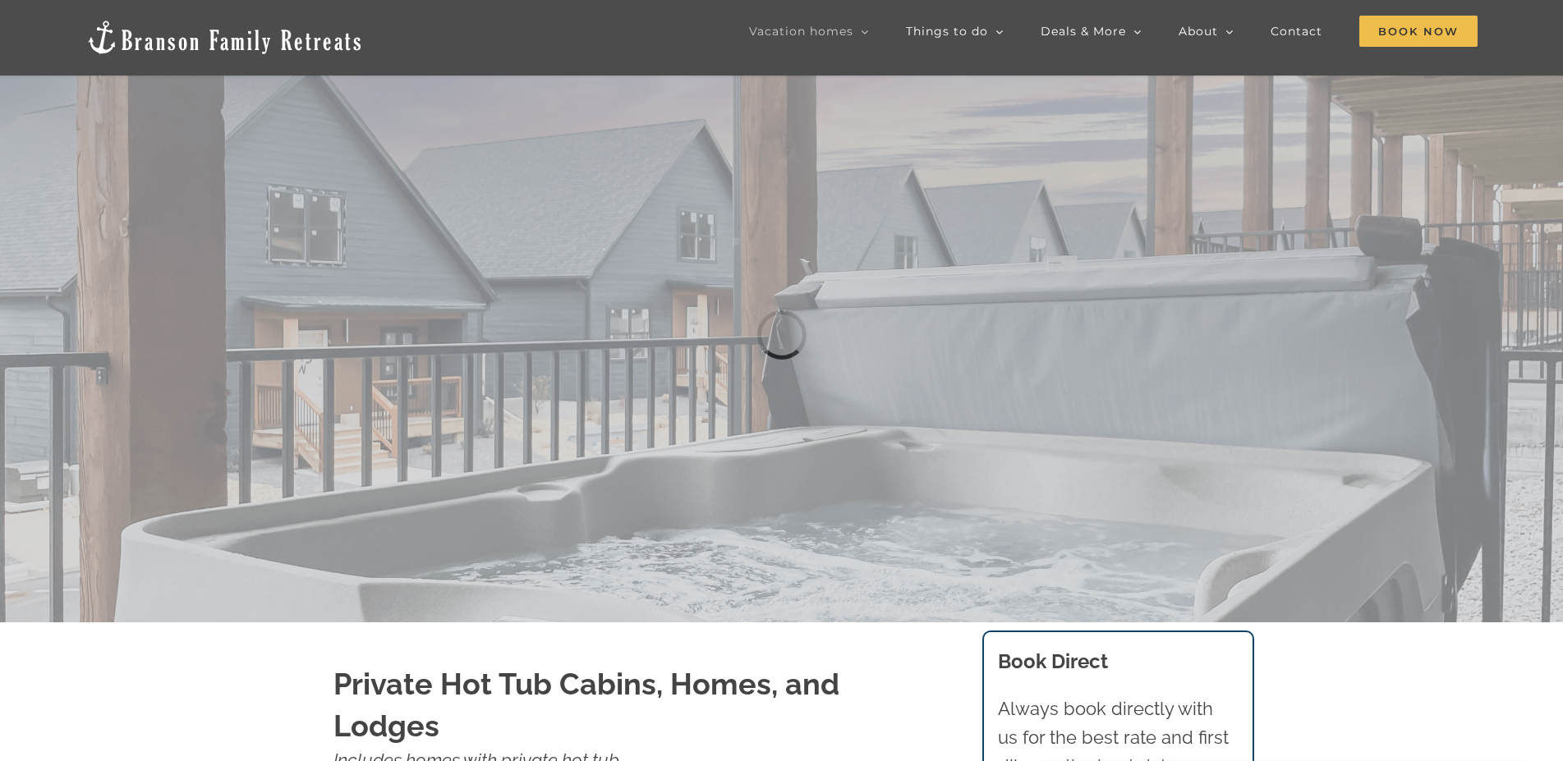
scroll to position [335, 0]
